Goal: Answer question/provide support

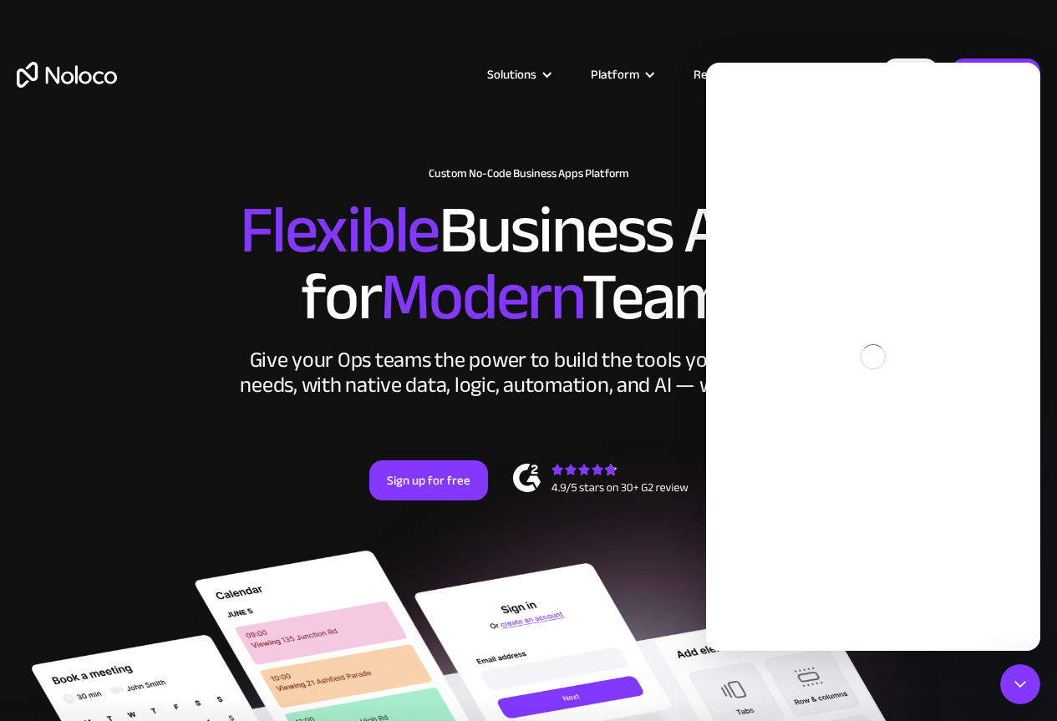
drag, startPoint x: 878, startPoint y: 410, endPoint x: 891, endPoint y: 414, distance: 13.2
click at [884, 410] on div "Intercom messenger" at bounding box center [873, 357] width 334 height 588
click at [1024, 690] on icon "Close Intercom Messenger" at bounding box center [1020, 684] width 20 height 20
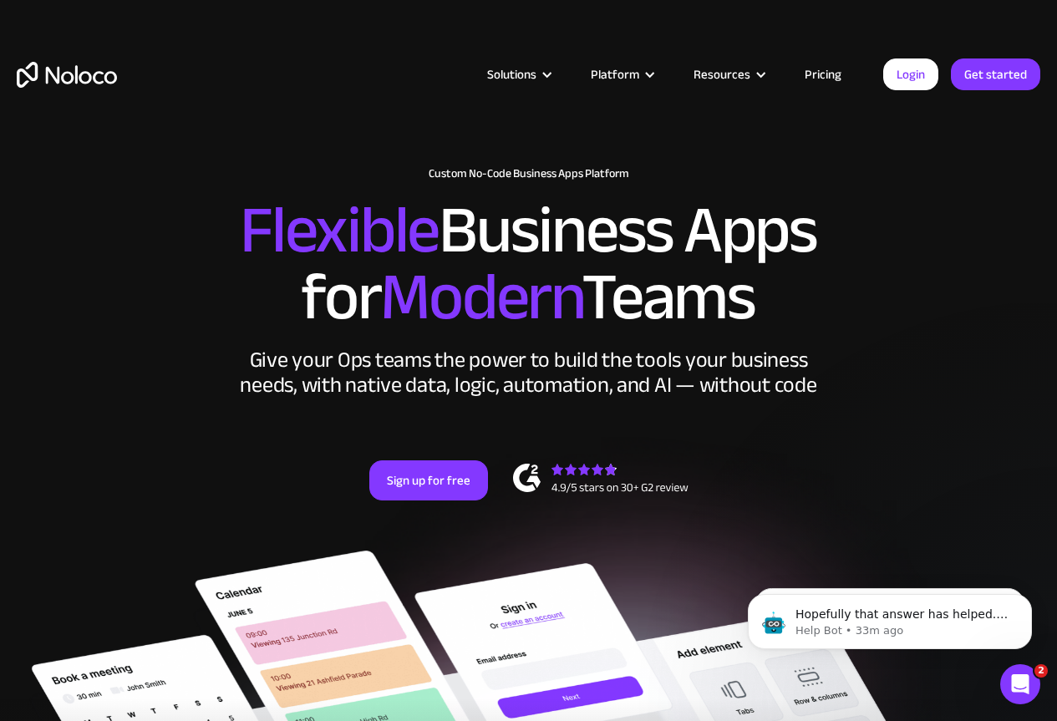
click at [1020, 682] on icon "Open Intercom Messenger" at bounding box center [1021, 685] width 28 height 28
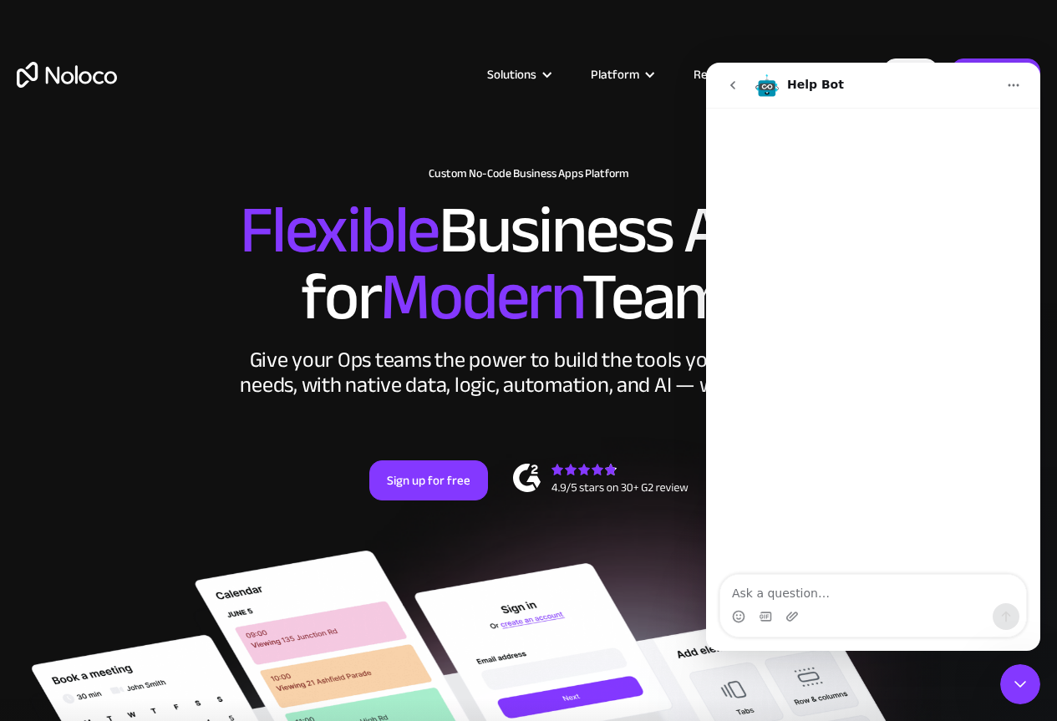
click at [878, 463] on div "Intercom messenger" at bounding box center [873, 342] width 334 height 469
click at [820, 601] on textarea "Ask a question…" at bounding box center [873, 589] width 306 height 28
paste textarea "I have already removed the table from the admin account, so it is not visible t…"
type textarea "I have already removed the table from the admin account, so it is not visible t…"
click at [325, 20] on div "Solutions Use Cases Business Types Project Management Keep track of customers, …" at bounding box center [528, 78] width 1057 height 157
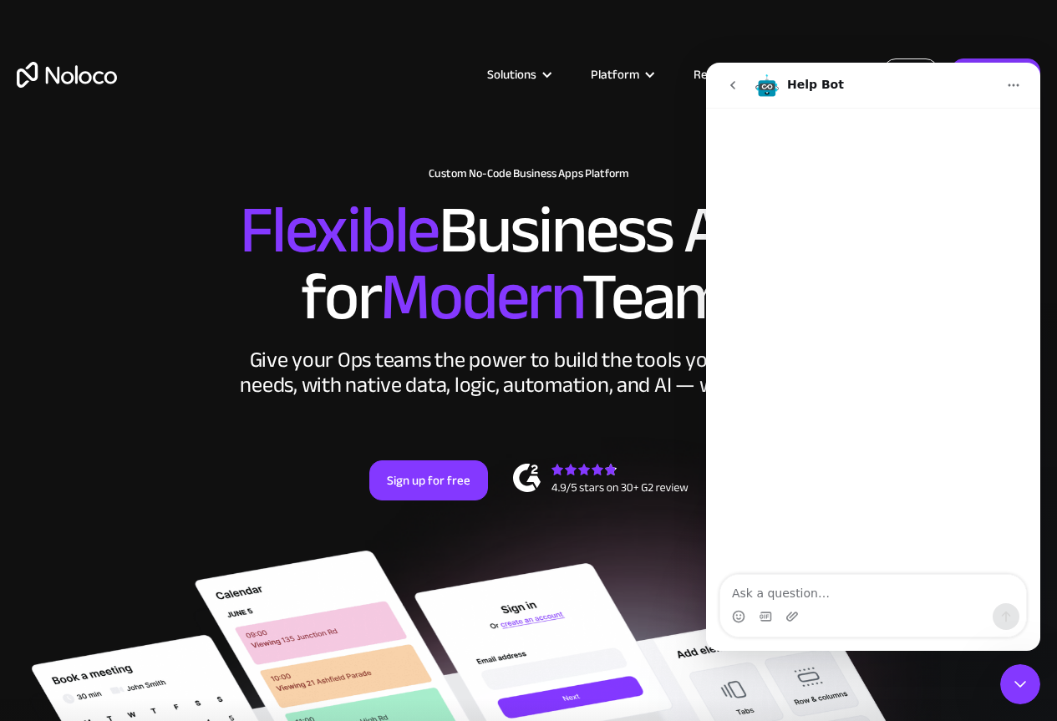
click at [904, 60] on link "Login" at bounding box center [910, 74] width 55 height 32
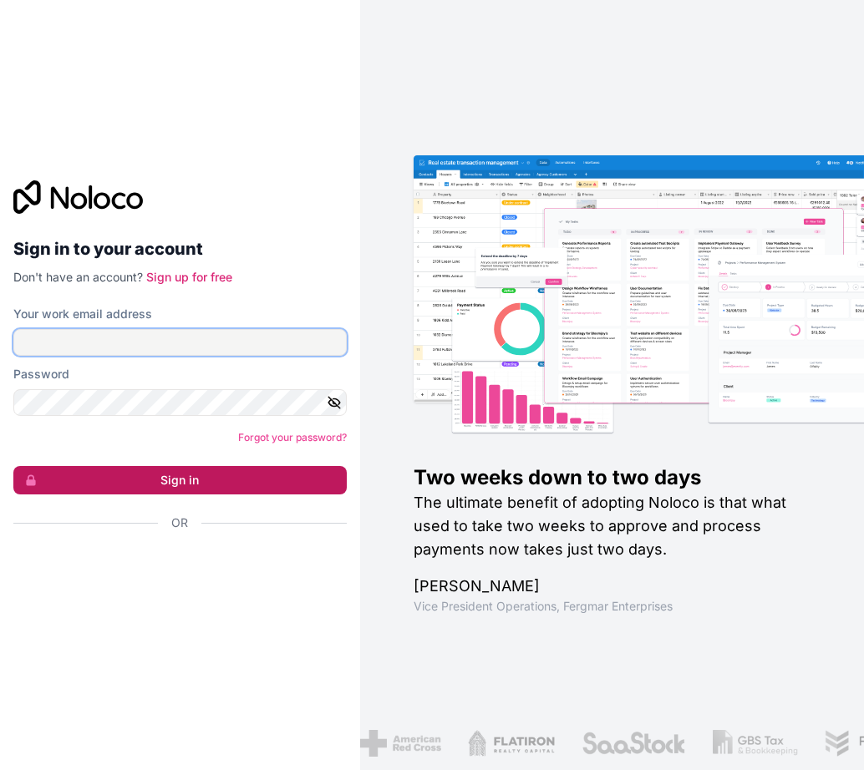
type input "[EMAIL_ADDRESS][DOMAIN_NAME]"
click at [136, 474] on button "Sign in" at bounding box center [179, 480] width 333 height 28
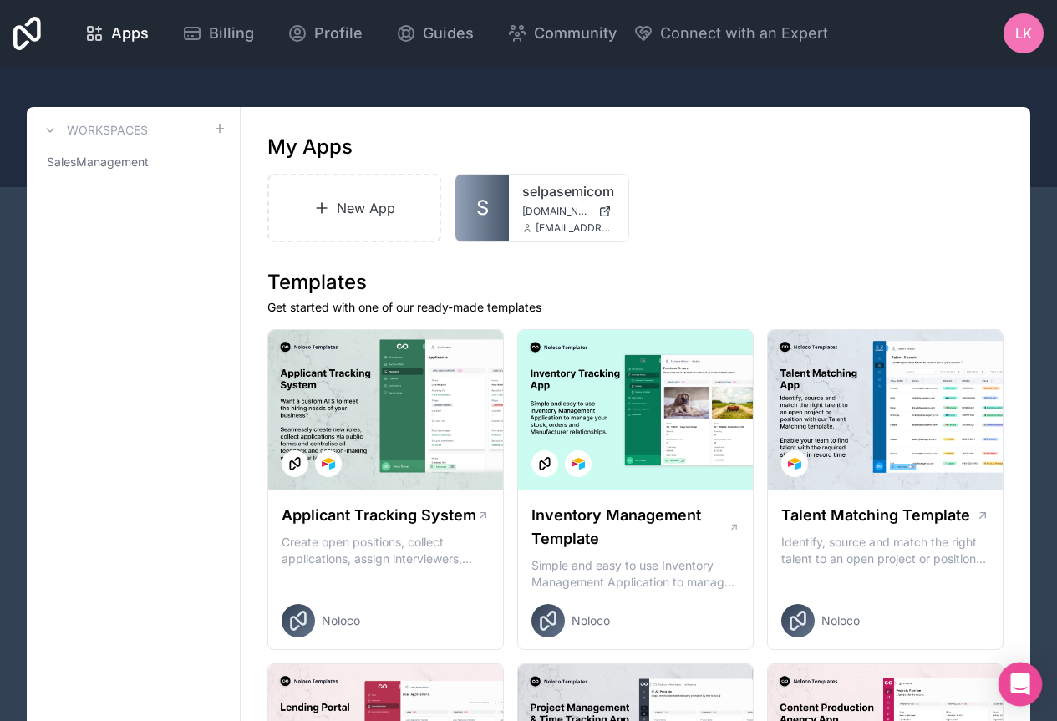
click at [863, 688] on icon "Open Intercom Messenger" at bounding box center [1020, 684] width 22 height 22
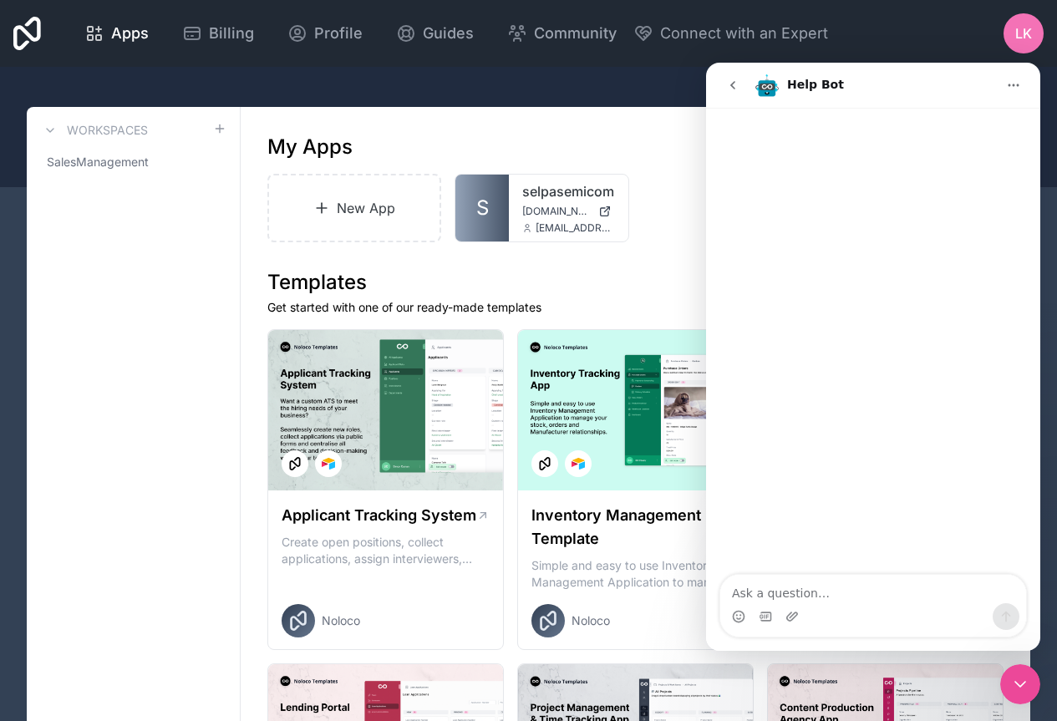
drag, startPoint x: 870, startPoint y: 206, endPoint x: 900, endPoint y: 460, distance: 254.9
click at [863, 206] on div "Intercom messenger" at bounding box center [873, 342] width 334 height 469
click at [820, 596] on textarea "Ask a question…" at bounding box center [873, 589] width 306 height 28
click at [794, 589] on textarea "Ask a question…" at bounding box center [873, 589] width 306 height 28
paste textarea "I removed the table from the admin account, so it is not visible there. However…"
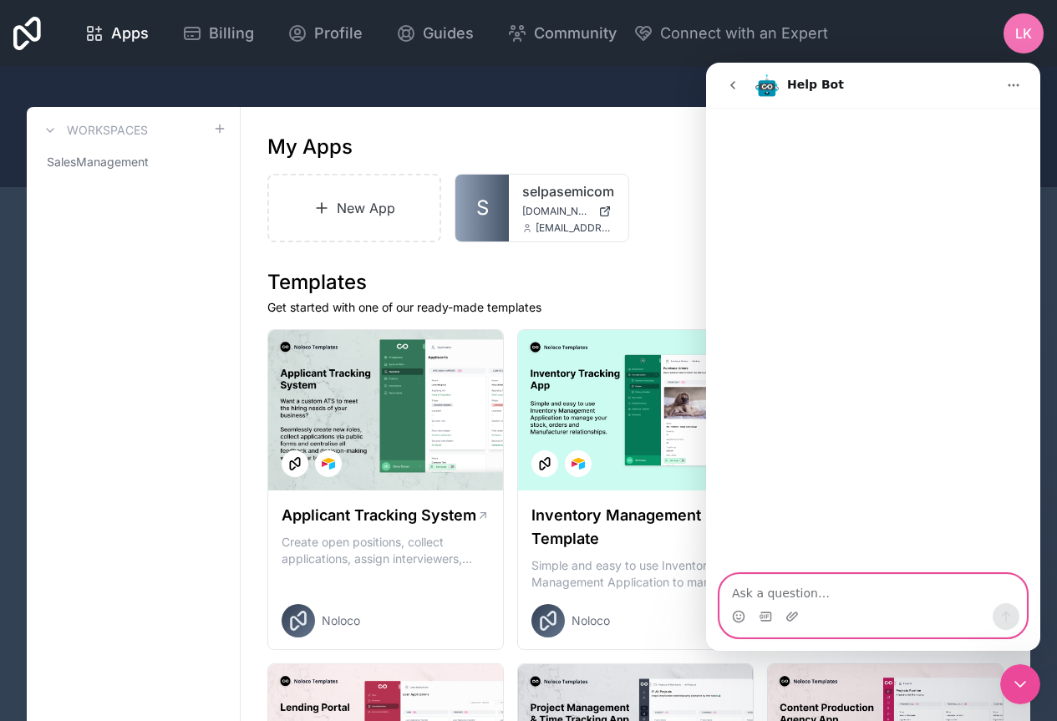
type textarea "I removed the table from the admin account, so it is not visible there. However…"
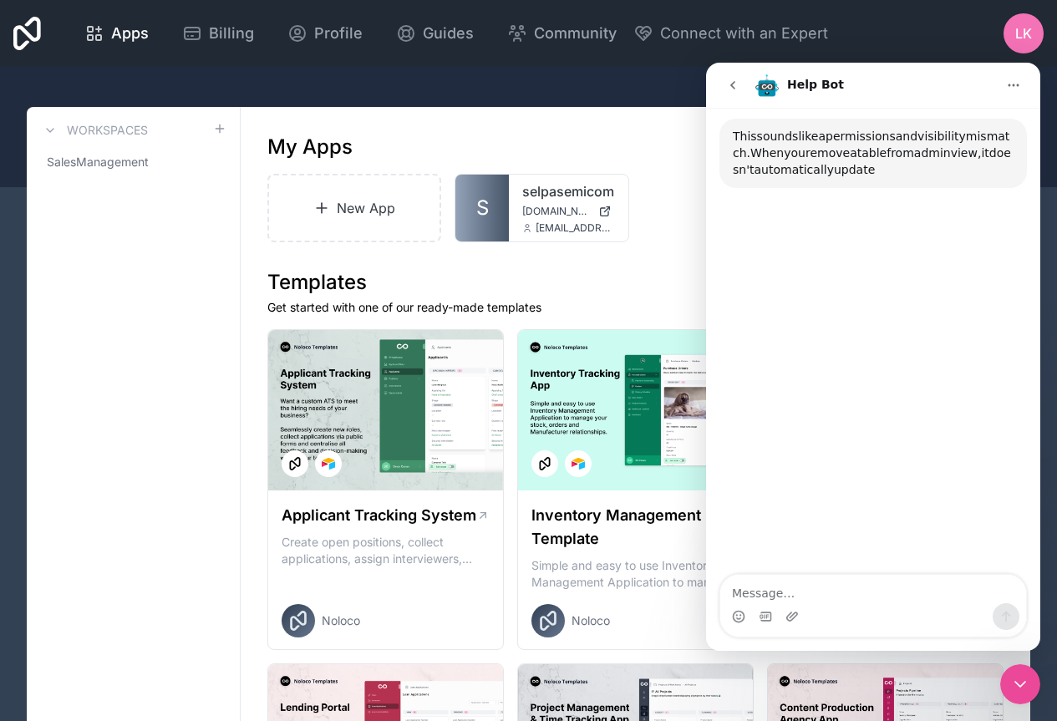
scroll to position [156, 0]
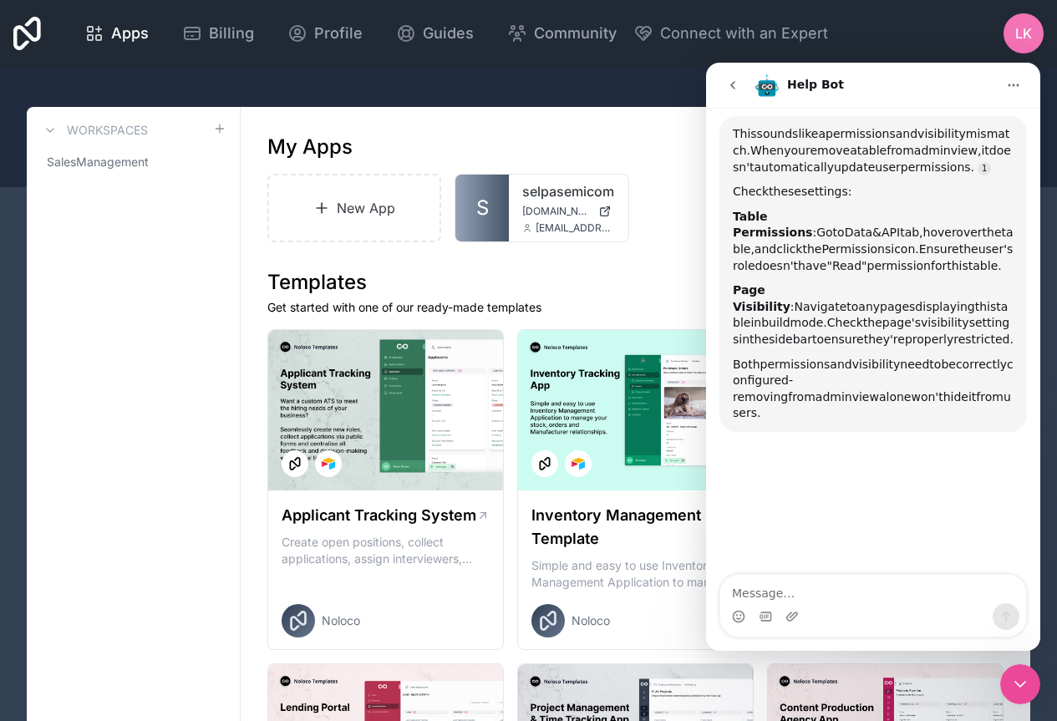
drag, startPoint x: 734, startPoint y: 135, endPoint x: 1015, endPoint y: 428, distance: 406.5
click at [863, 422] on div "I removed the table from the admin account, so it is not visible there. However…" at bounding box center [873, 224] width 334 height 454
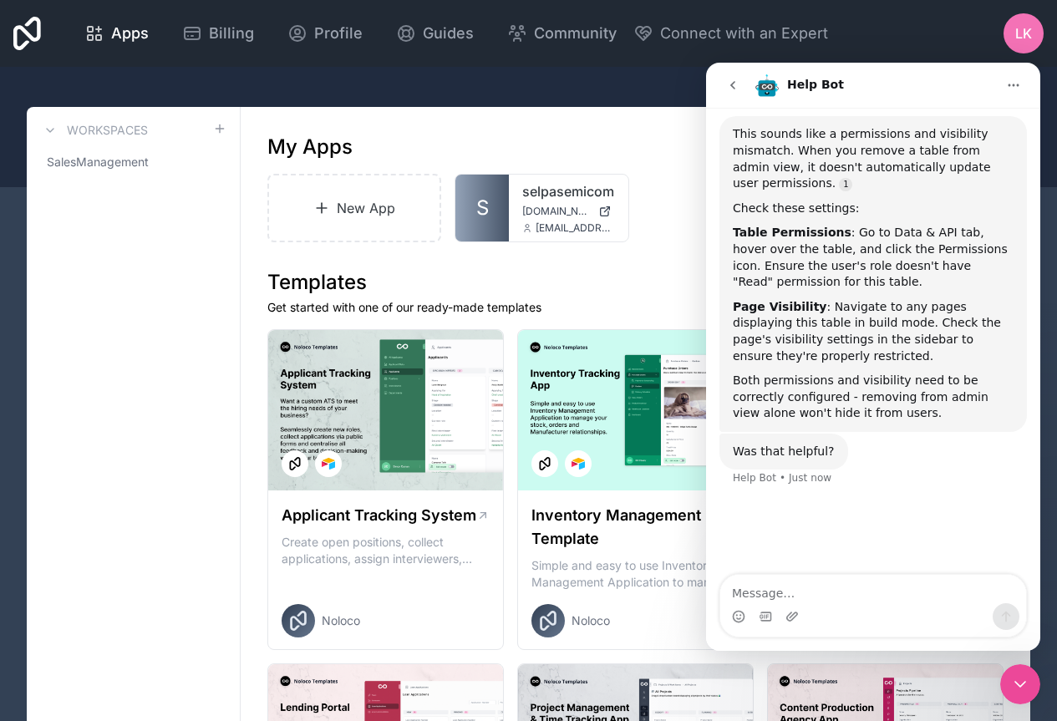
copy div "This sounds like a permissions and visibility mismatch. When you remove a table…"
click at [839, 292] on div "This sounds like a permissions and visibility mismatch. When you remove a table…" at bounding box center [873, 274] width 281 height 296
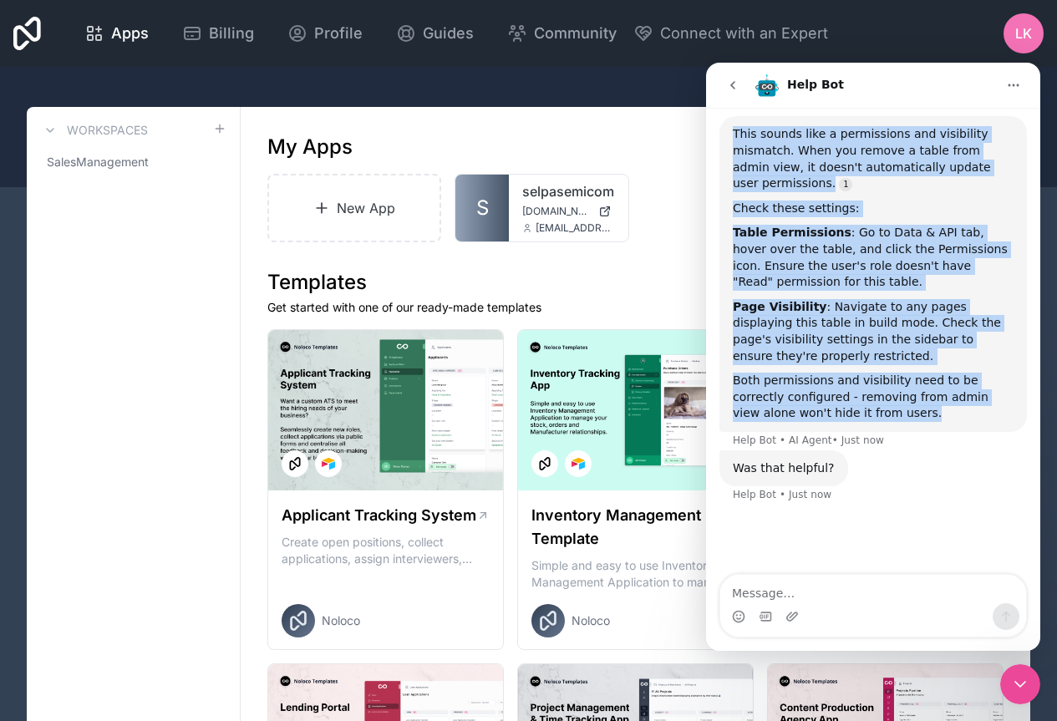
drag, startPoint x: 910, startPoint y: 417, endPoint x: 706, endPoint y: 133, distance: 349.6
click at [706, 133] on div "I removed the table from the admin account, so it is not visible there. However…" at bounding box center [873, 260] width 334 height 526
copy div "This sounds like a permissions and visibility mismatch. When you remove a table…"
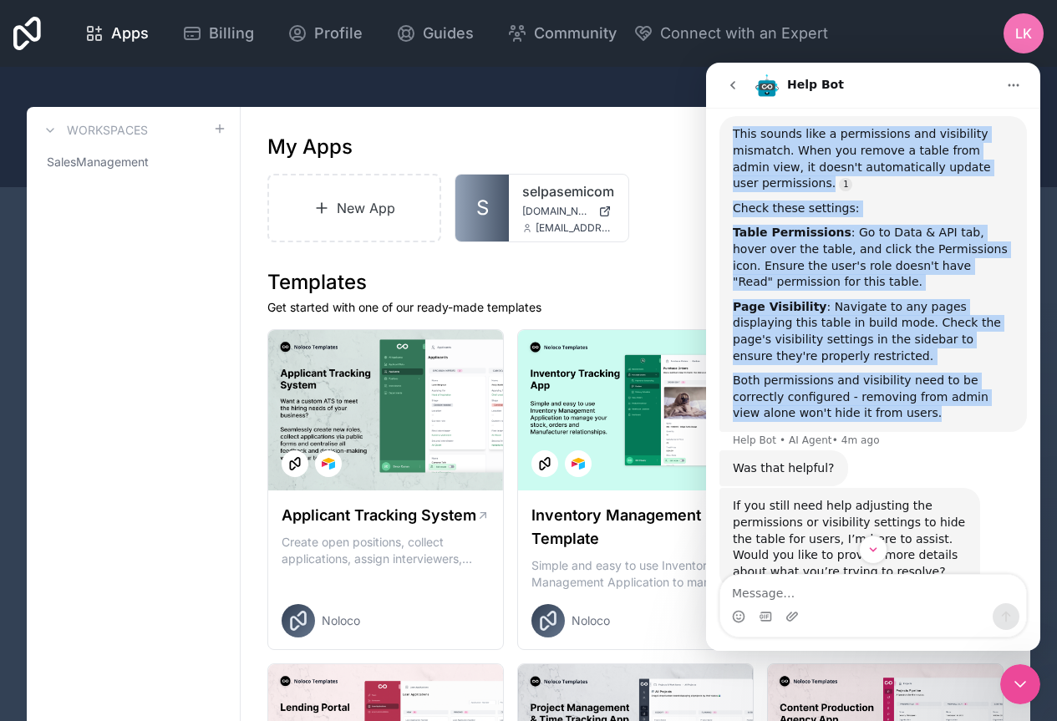
scroll to position [209, 0]
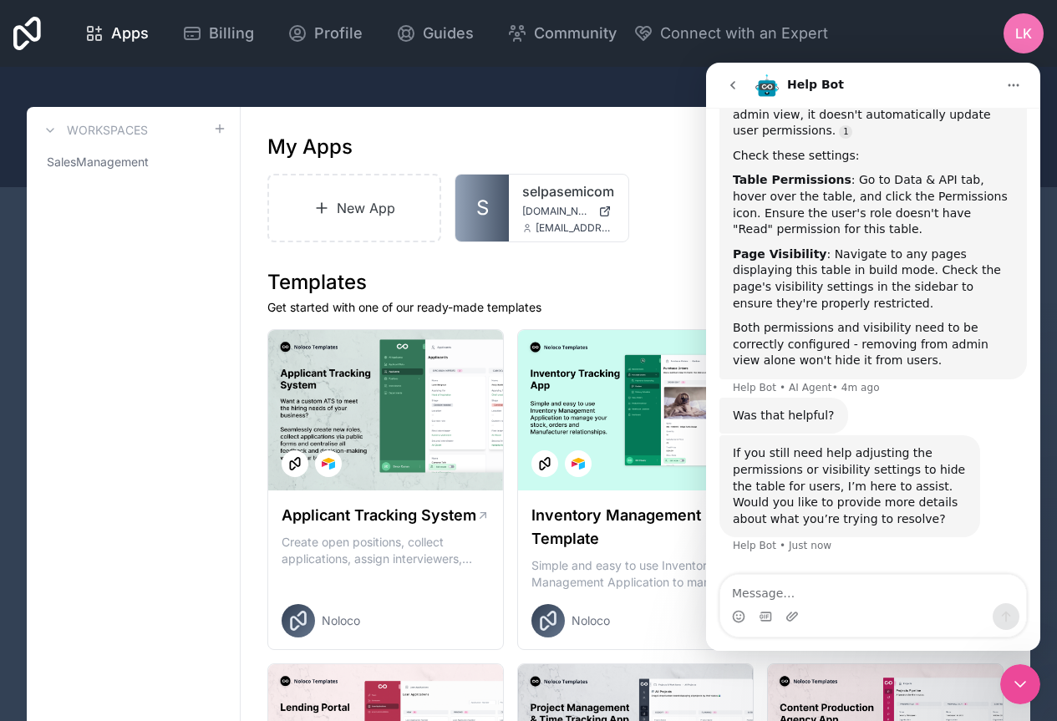
drag, startPoint x: 844, startPoint y: 522, endPoint x: 851, endPoint y: 517, distance: 9.0
click at [844, 521] on div "If you still need help adjusting the permissions or visibility settings to hide…" at bounding box center [850, 486] width 234 height 82
drag, startPoint x: 800, startPoint y: 603, endPoint x: 806, endPoint y: 594, distance: 11.4
click at [799, 603] on div "Intercom messenger" at bounding box center [794, 616] width 18 height 27
click at [777, 602] on textarea "Message…" at bounding box center [873, 589] width 306 height 28
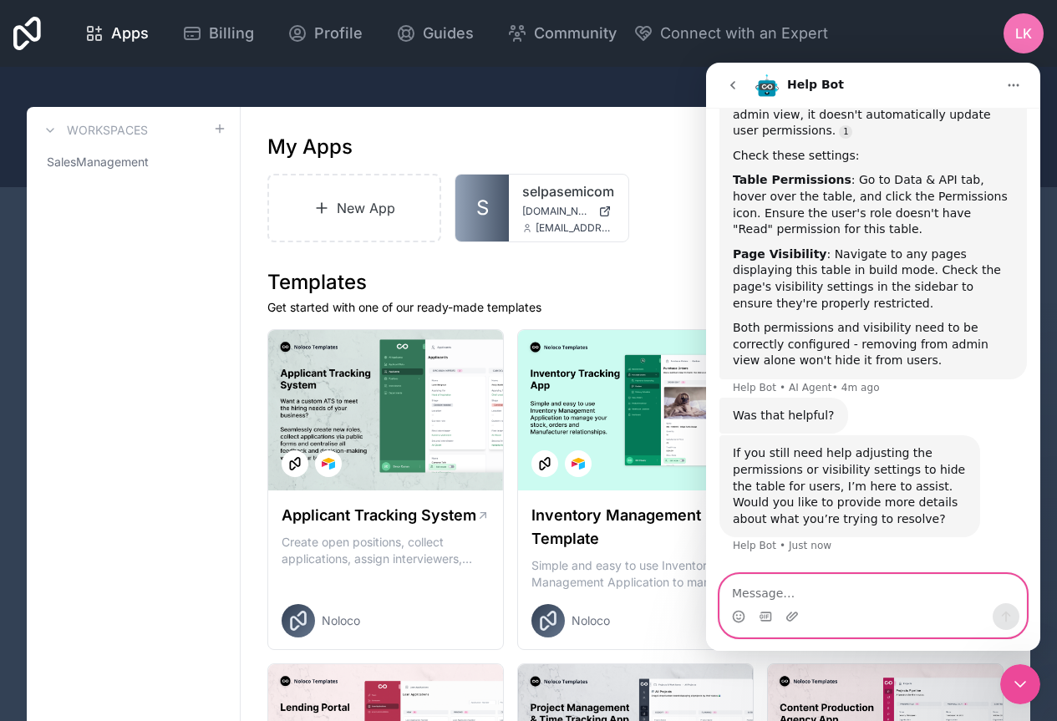
paste textarea "Since the table has already been removed, I cannot configure 1. Table Permissio…"
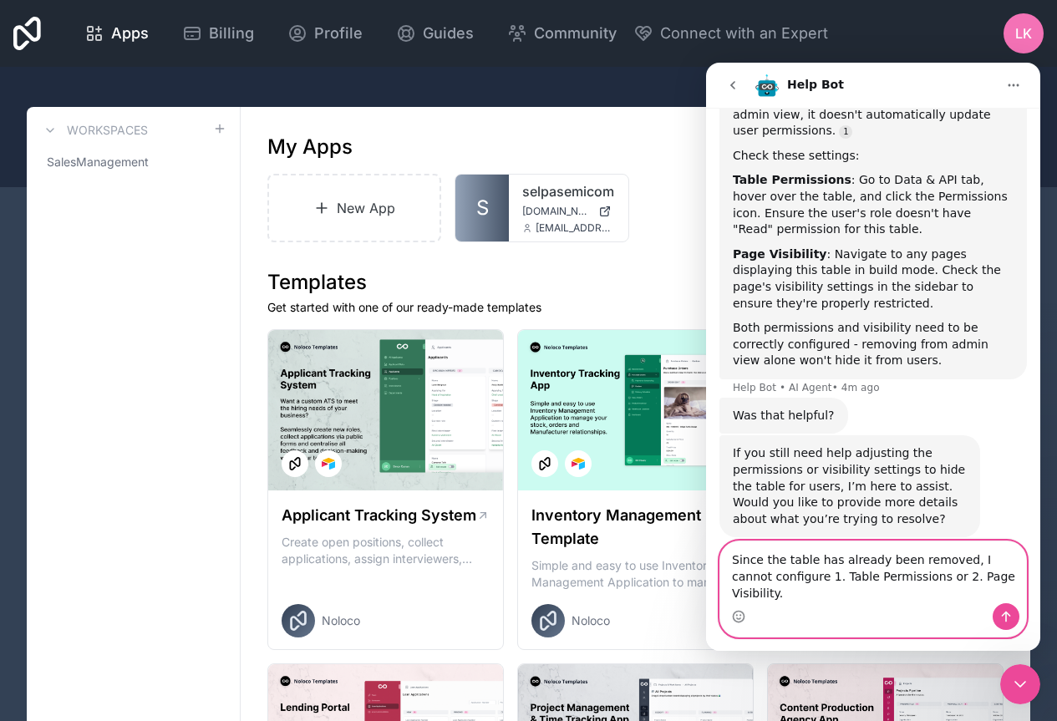
scroll to position [226, 0]
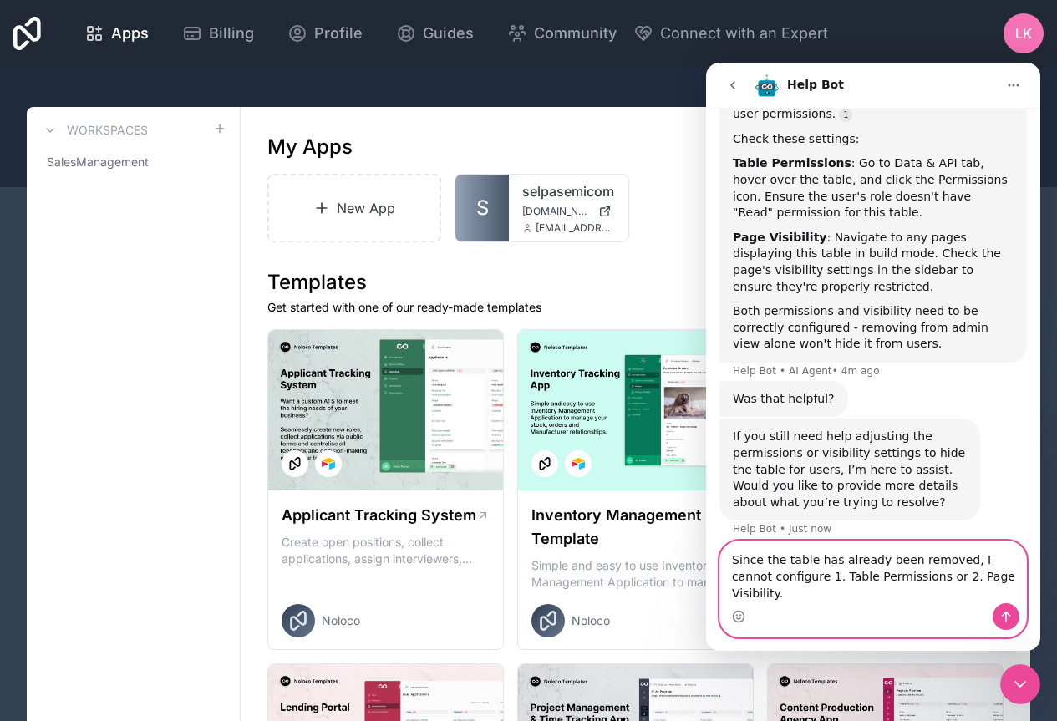
type textarea "Since the table has already been removed, I cannot configure 1. Table Permissio…"
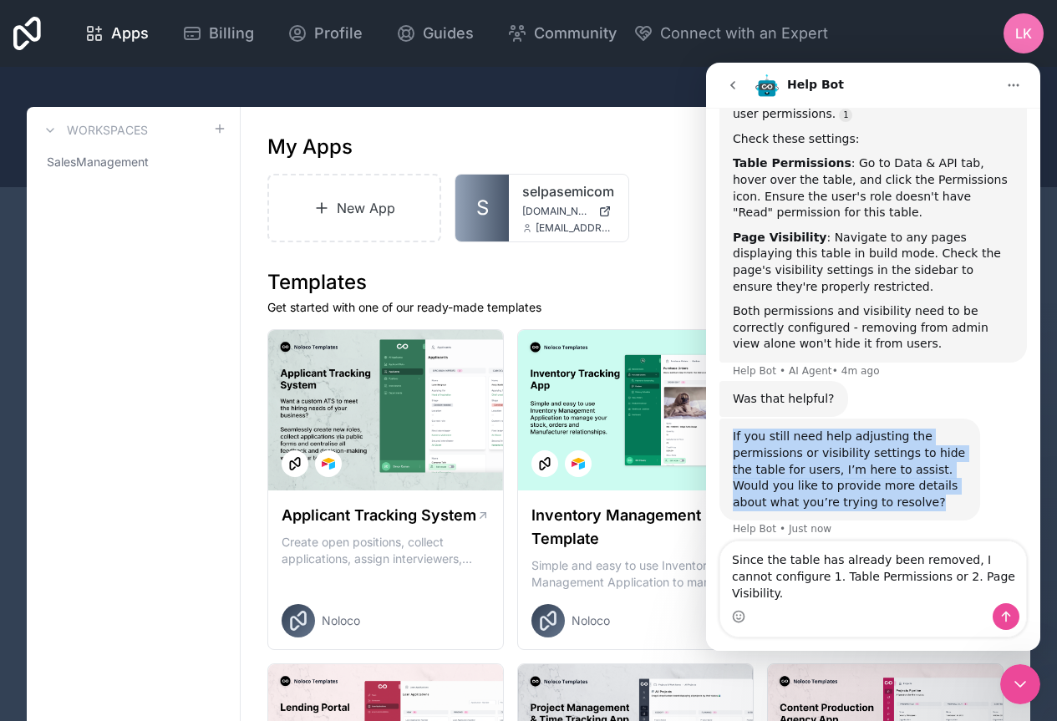
drag, startPoint x: 903, startPoint y: 501, endPoint x: 733, endPoint y: 431, distance: 184.3
click at [733, 431] on div "If you still need help adjusting the permissions or visibility settings to hide…" at bounding box center [850, 470] width 234 height 82
copy div "If you still need help adjusting the permissions or visibility settings to hide…"
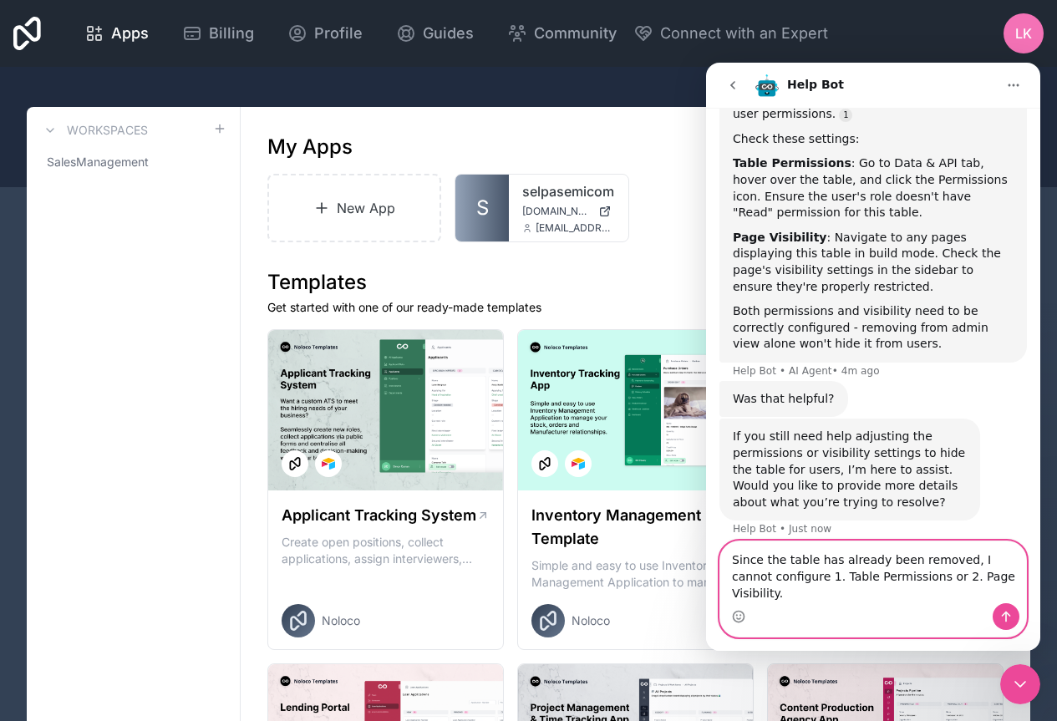
click at [780, 600] on textarea "Since the table has already been removed, I cannot configure 1. Table Permissio…" at bounding box center [873, 572] width 306 height 62
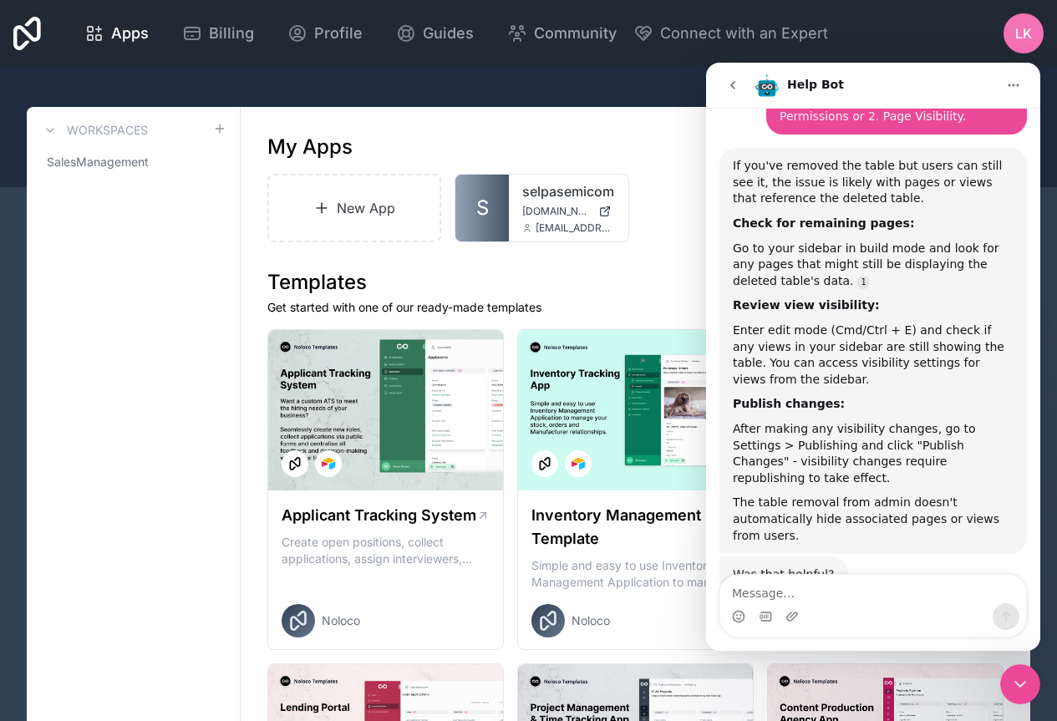
scroll to position [726, 0]
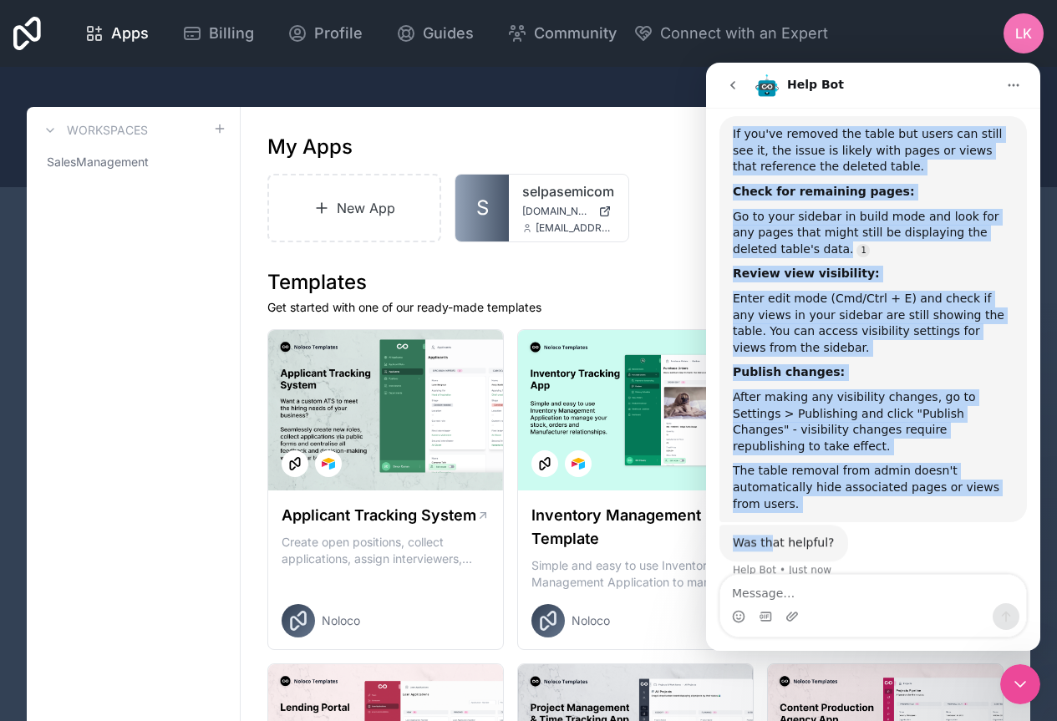
drag, startPoint x: 732, startPoint y: 202, endPoint x: 771, endPoint y: 546, distance: 346.4
click at [771, 546] on div "I removed the table from the admin account, so it is not visible there. However…" at bounding box center [872, 23] width 307 height 1150
click at [820, 509] on div "The table removal from admin doesn't automatically hide associated pages or vie…" at bounding box center [873, 487] width 281 height 49
click at [786, 490] on div "The table removal from admin doesn't automatically hide associated pages or vie…" at bounding box center [873, 487] width 281 height 49
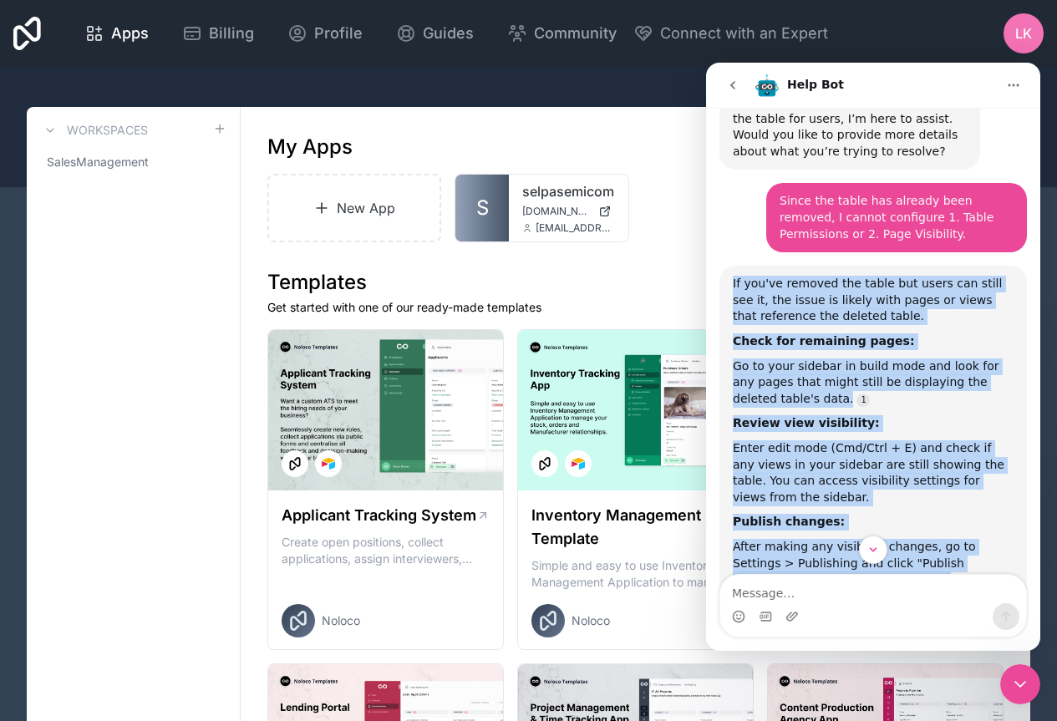
drag, startPoint x: 774, startPoint y: 508, endPoint x: 1386, endPoint y: 270, distance: 657.1
click at [729, 287] on div "If you've removed the table but users can still see it, the issue is likely wit…" at bounding box center [872, 469] width 307 height 406
copy div "If you've removed the table but users can still see it, the issue is likely wit…"
